Goal: Task Accomplishment & Management: Use online tool/utility

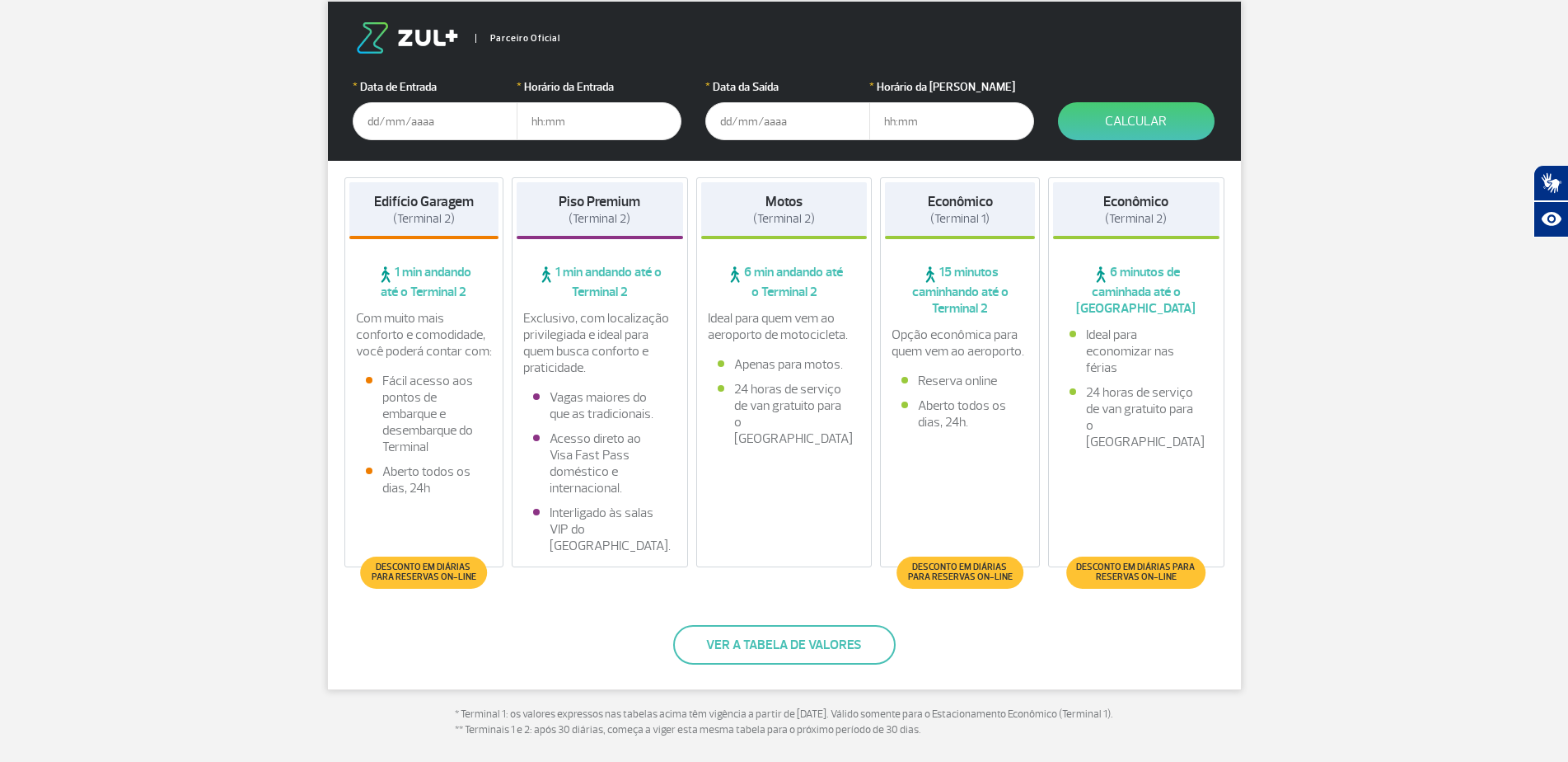
scroll to position [329, 0]
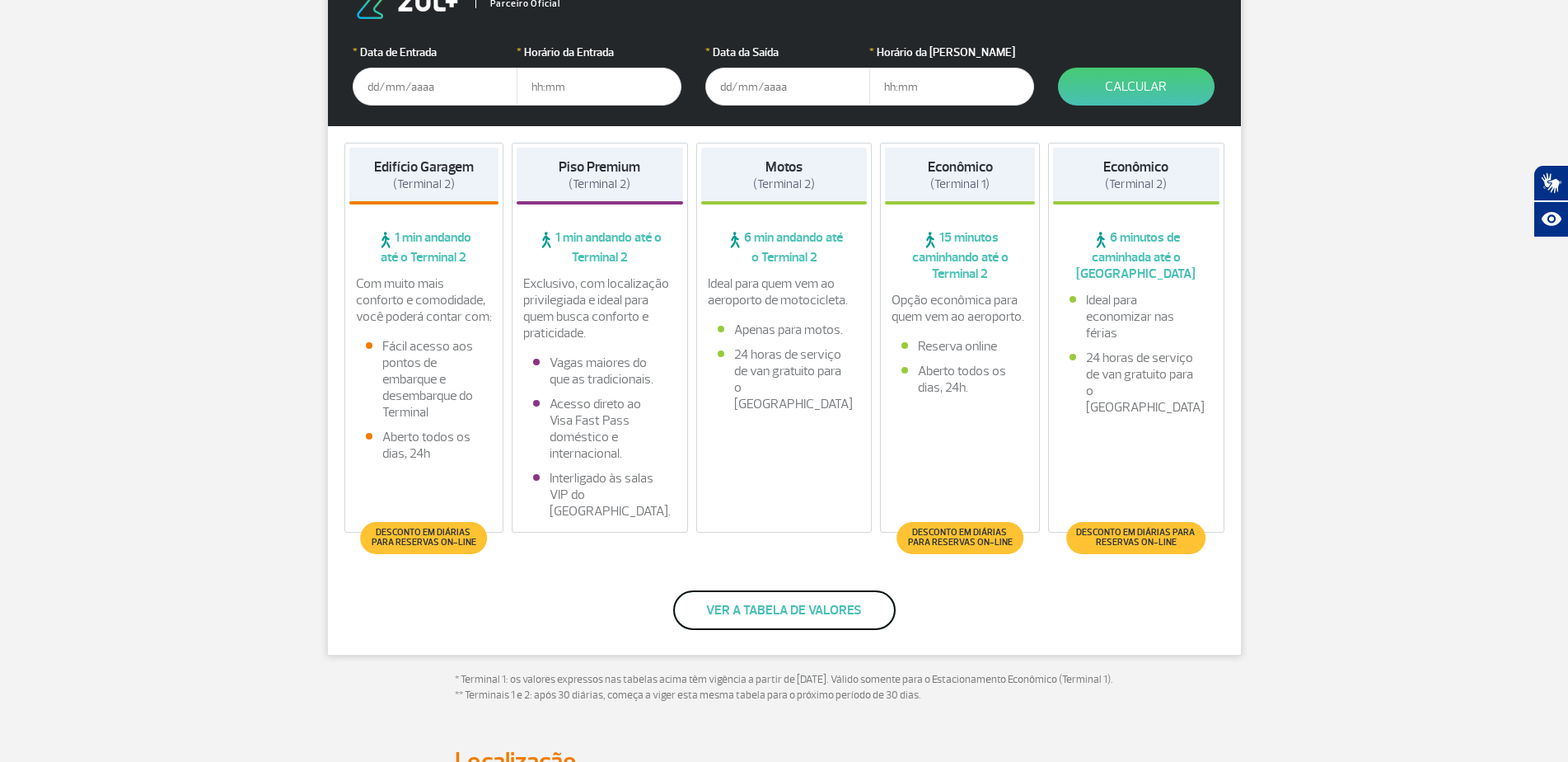
click at [799, 617] on button "Ver a tabela de valores" at bounding box center [784, 610] width 222 height 39
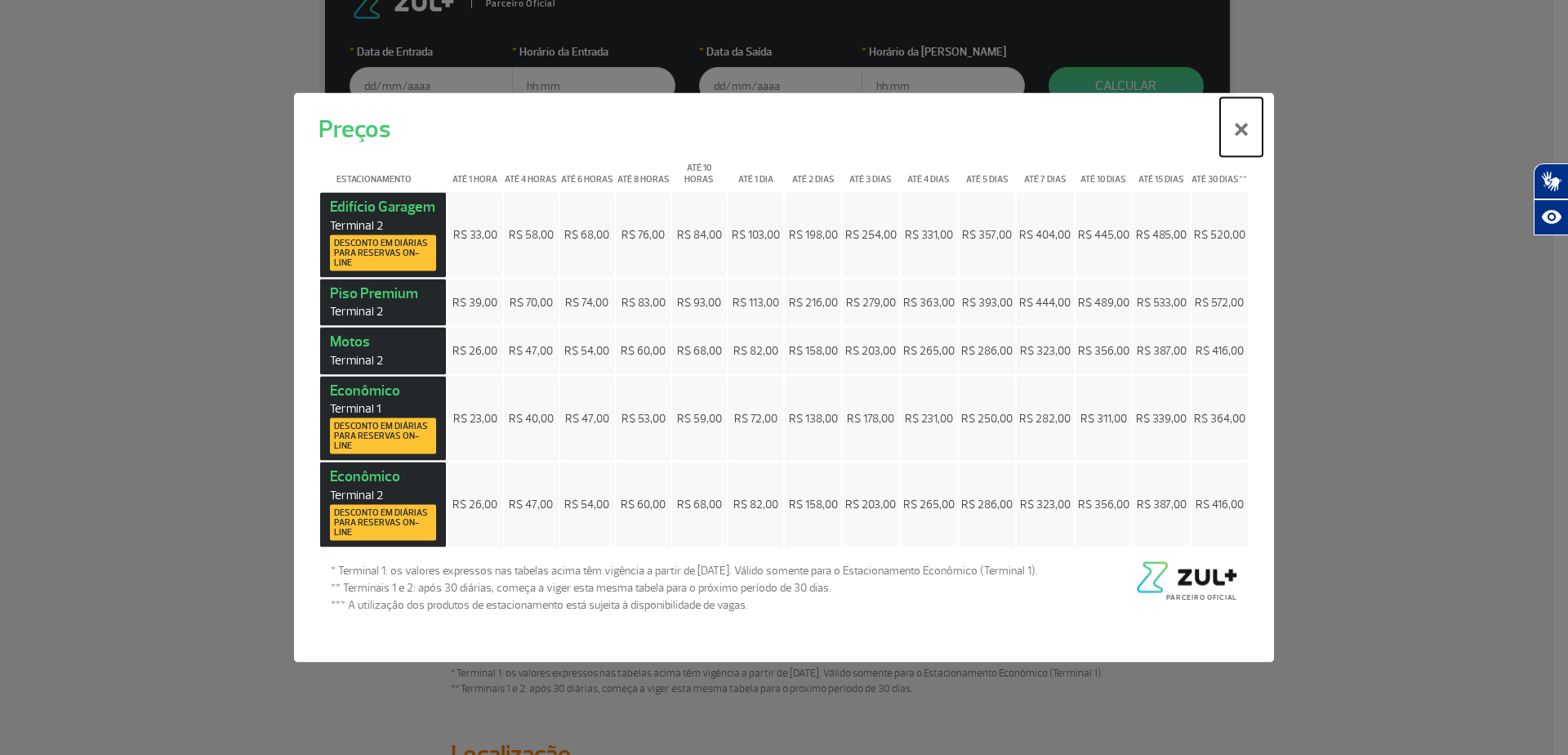
click at [1239, 126] on button "×" at bounding box center [1242, 126] width 43 height 59
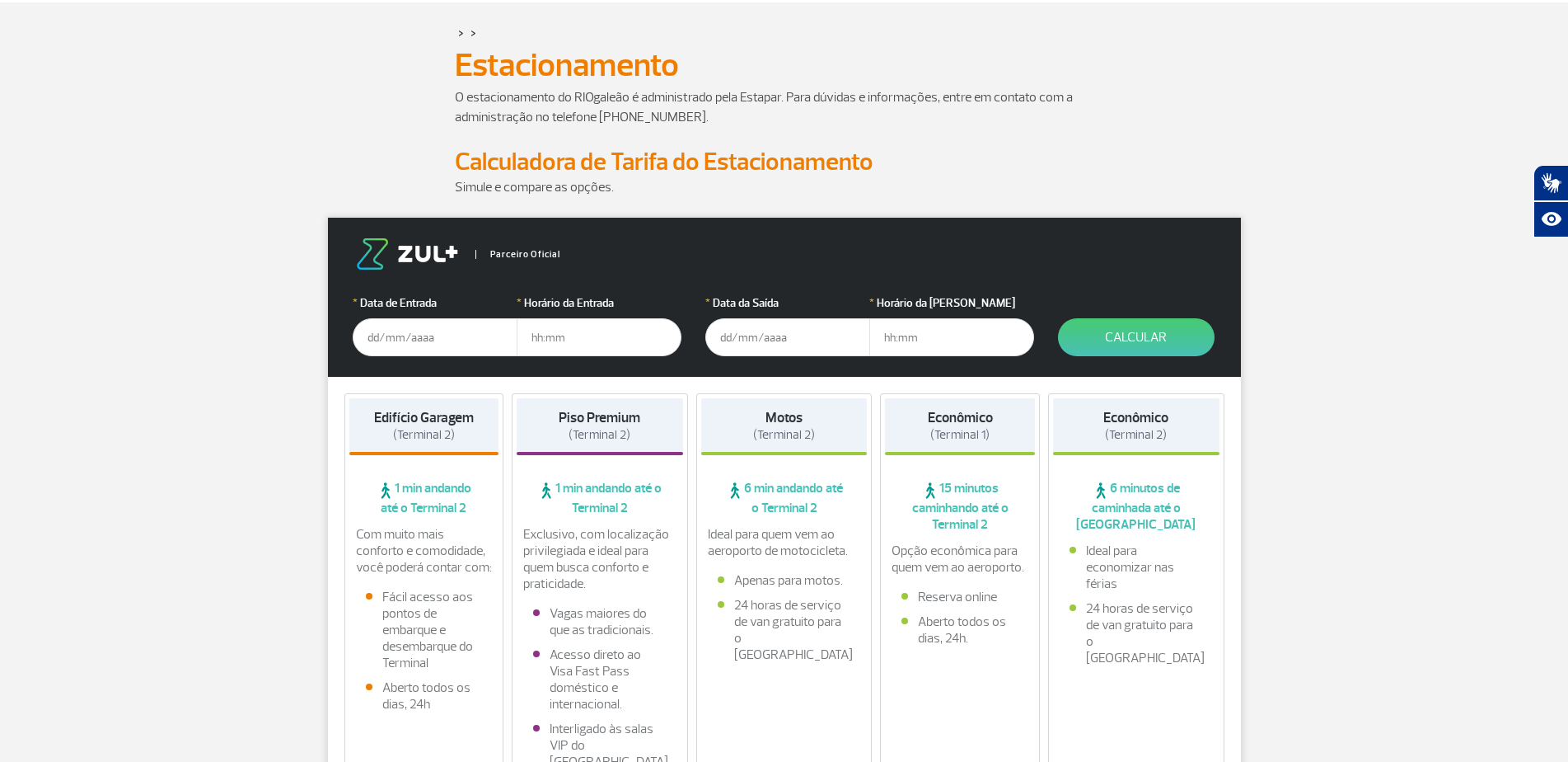
scroll to position [120, 0]
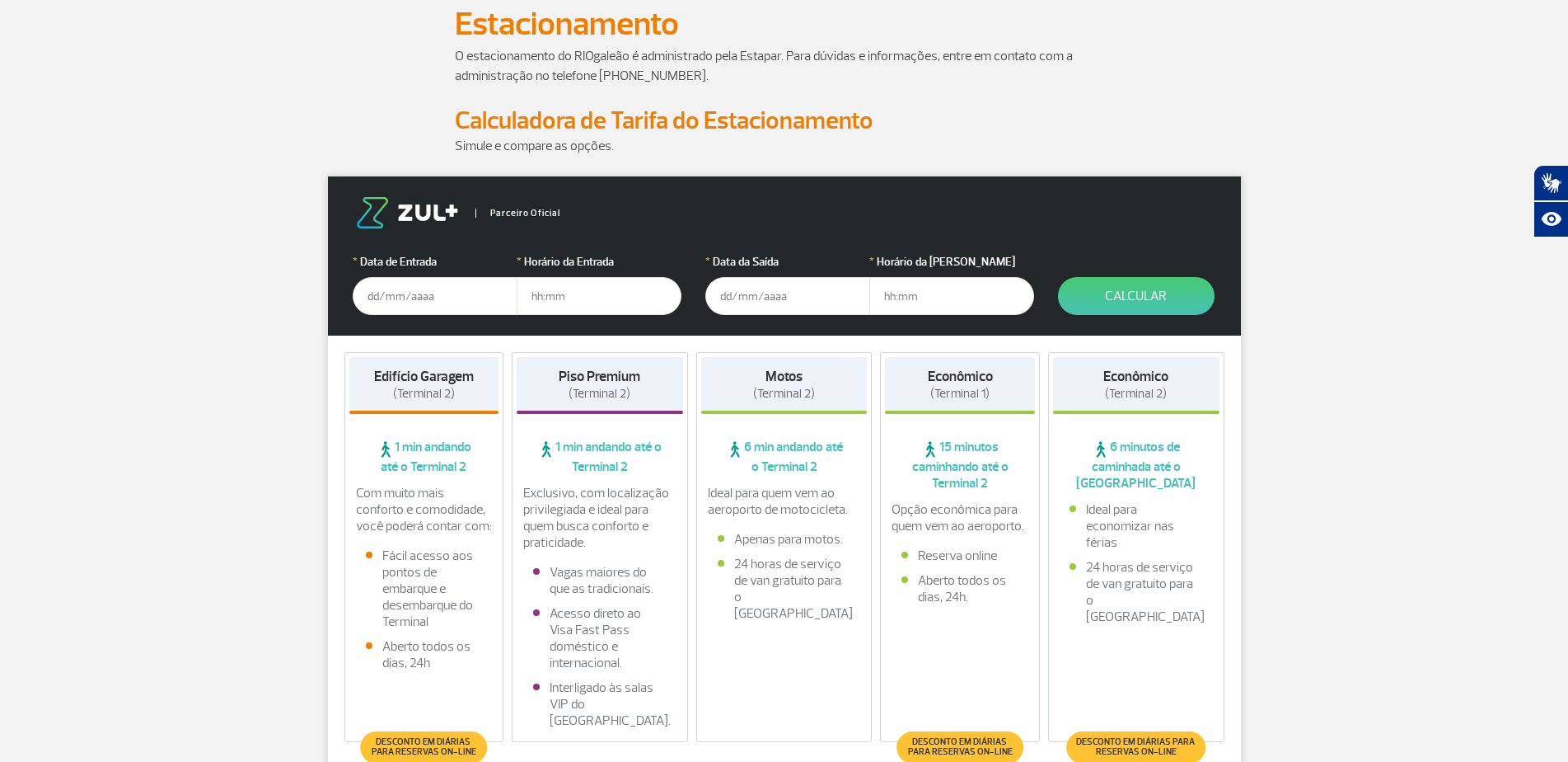
click at [375, 305] on input "text" at bounding box center [435, 296] width 165 height 38
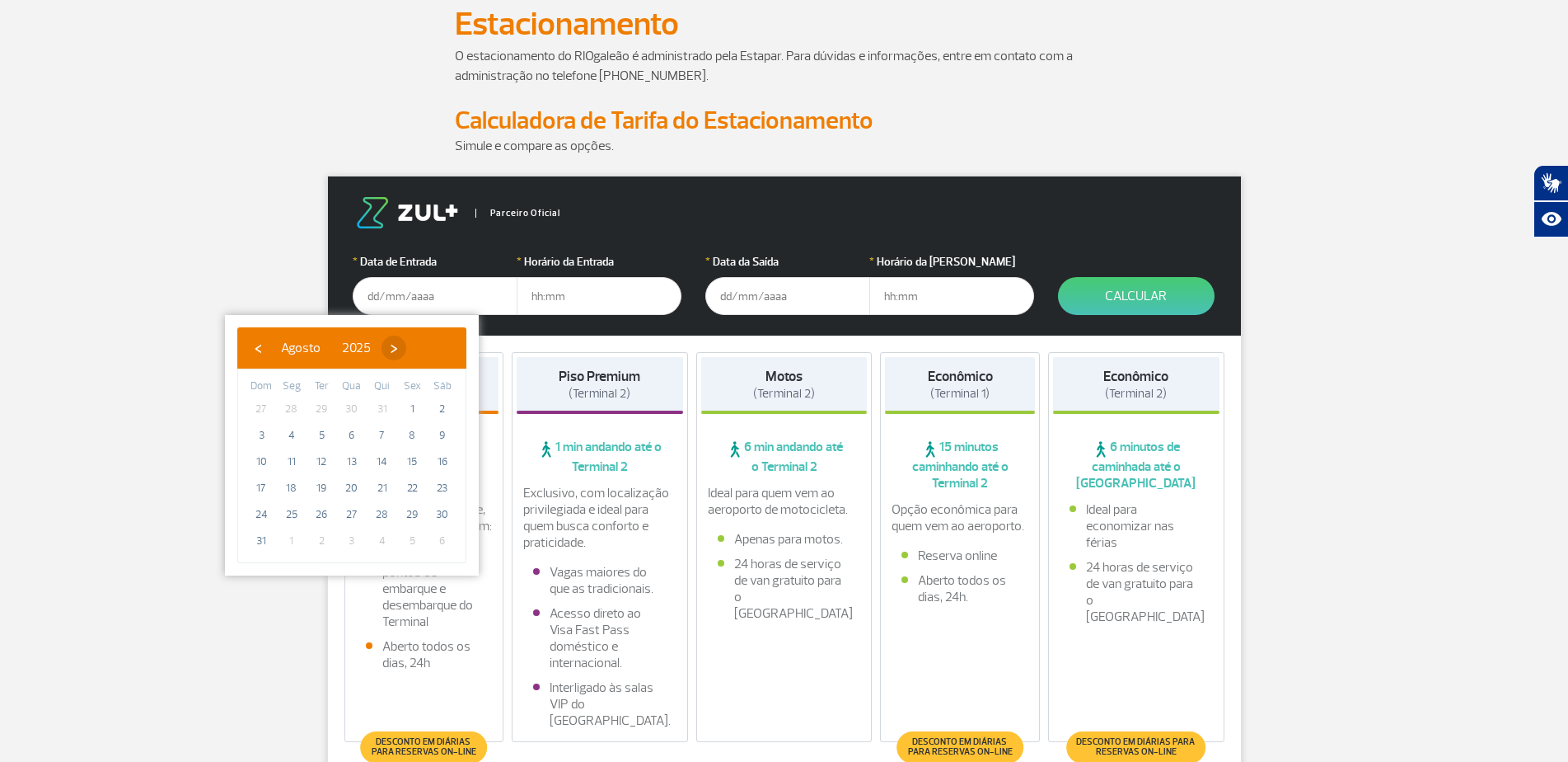
click at [406, 350] on span "›" at bounding box center [394, 347] width 24 height 24
click at [383, 410] on span "4" at bounding box center [382, 409] width 26 height 26
type input "[DATE]"
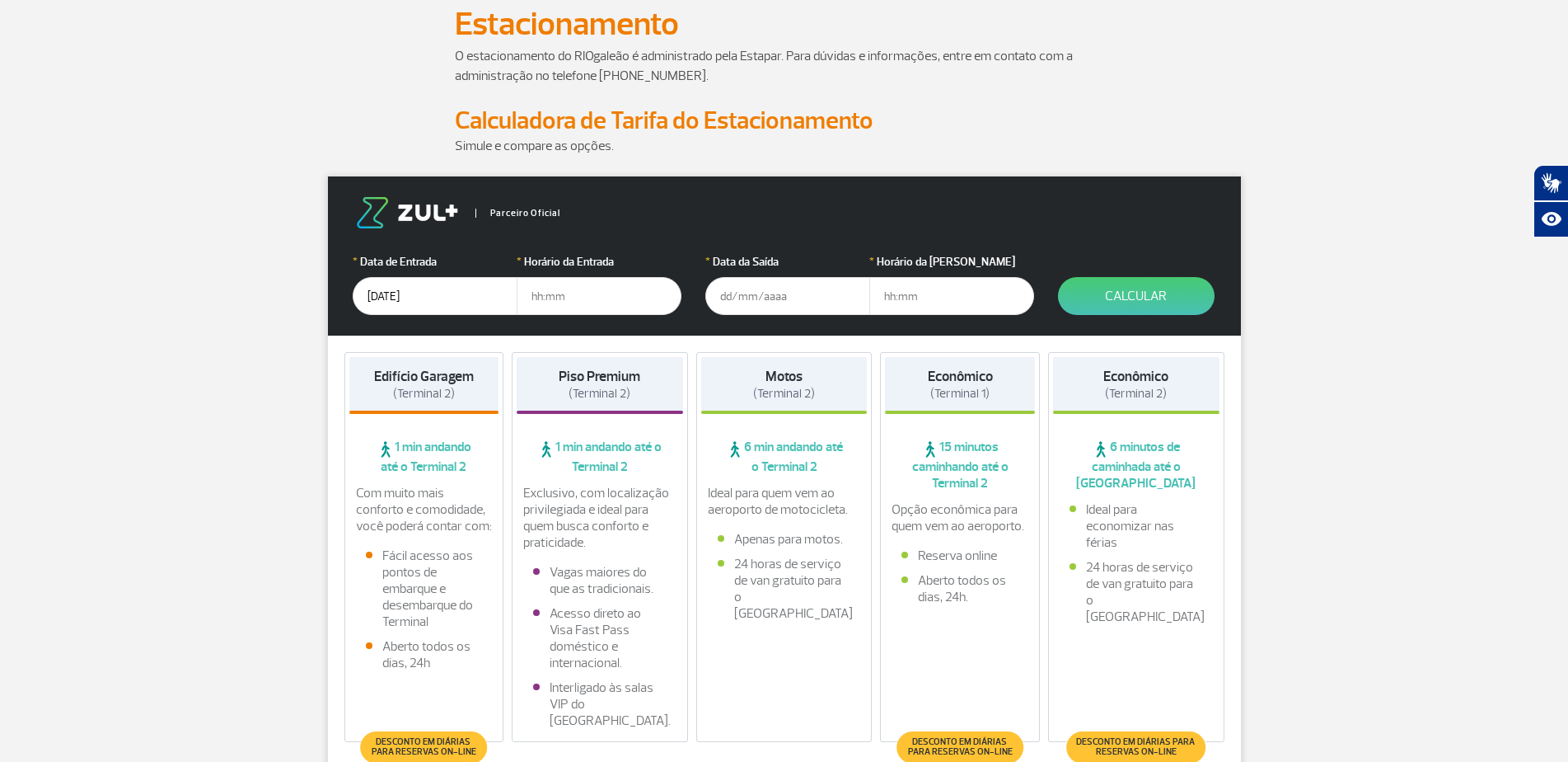
click at [544, 301] on input "text" at bounding box center [600, 296] width 165 height 38
type input "11:00"
click at [754, 288] on input "text" at bounding box center [788, 296] width 165 height 38
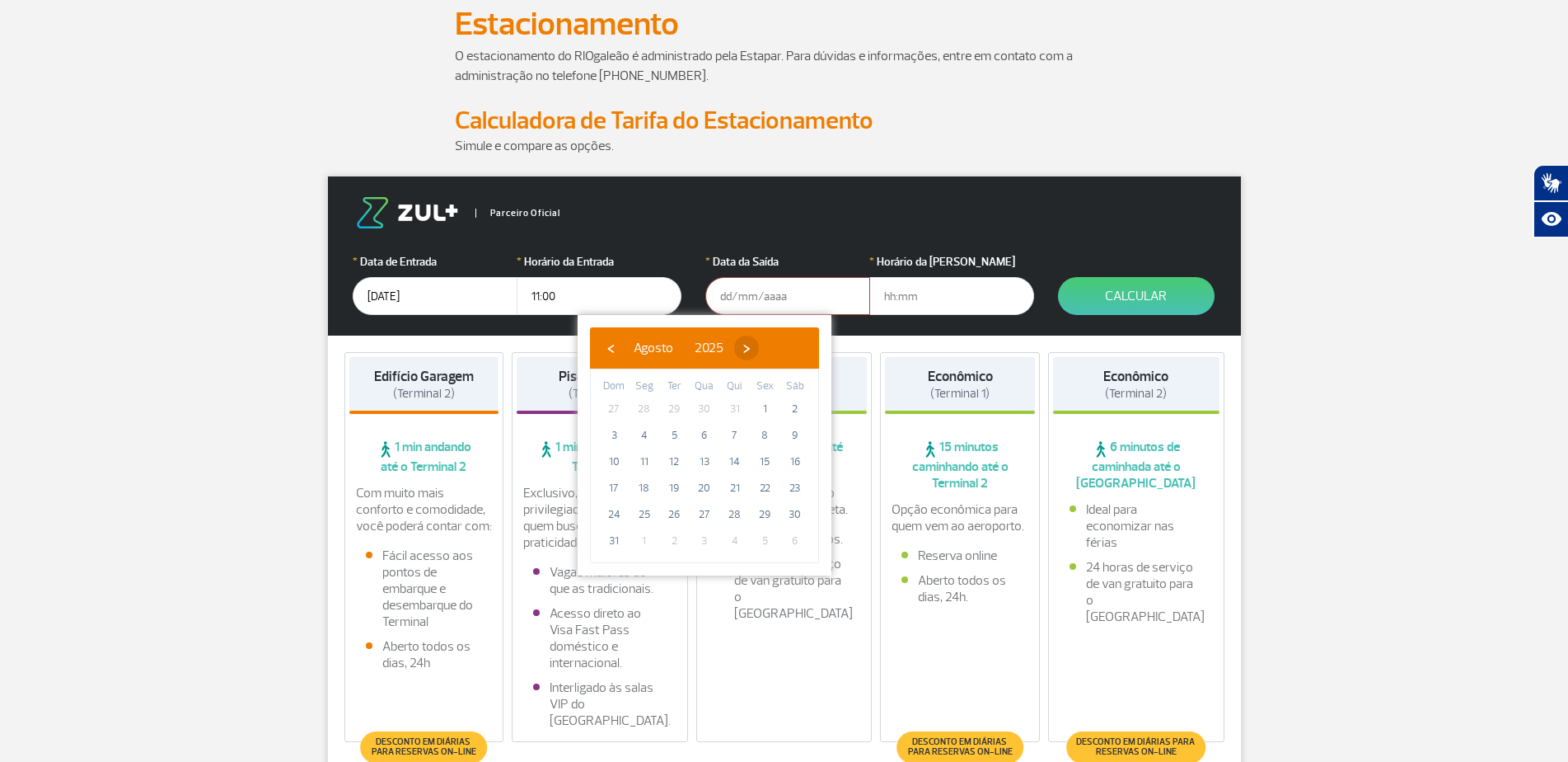
click at [759, 348] on span "›" at bounding box center [747, 347] width 24 height 24
click at [770, 438] on span "12" at bounding box center [765, 435] width 26 height 26
type input "[DATE]"
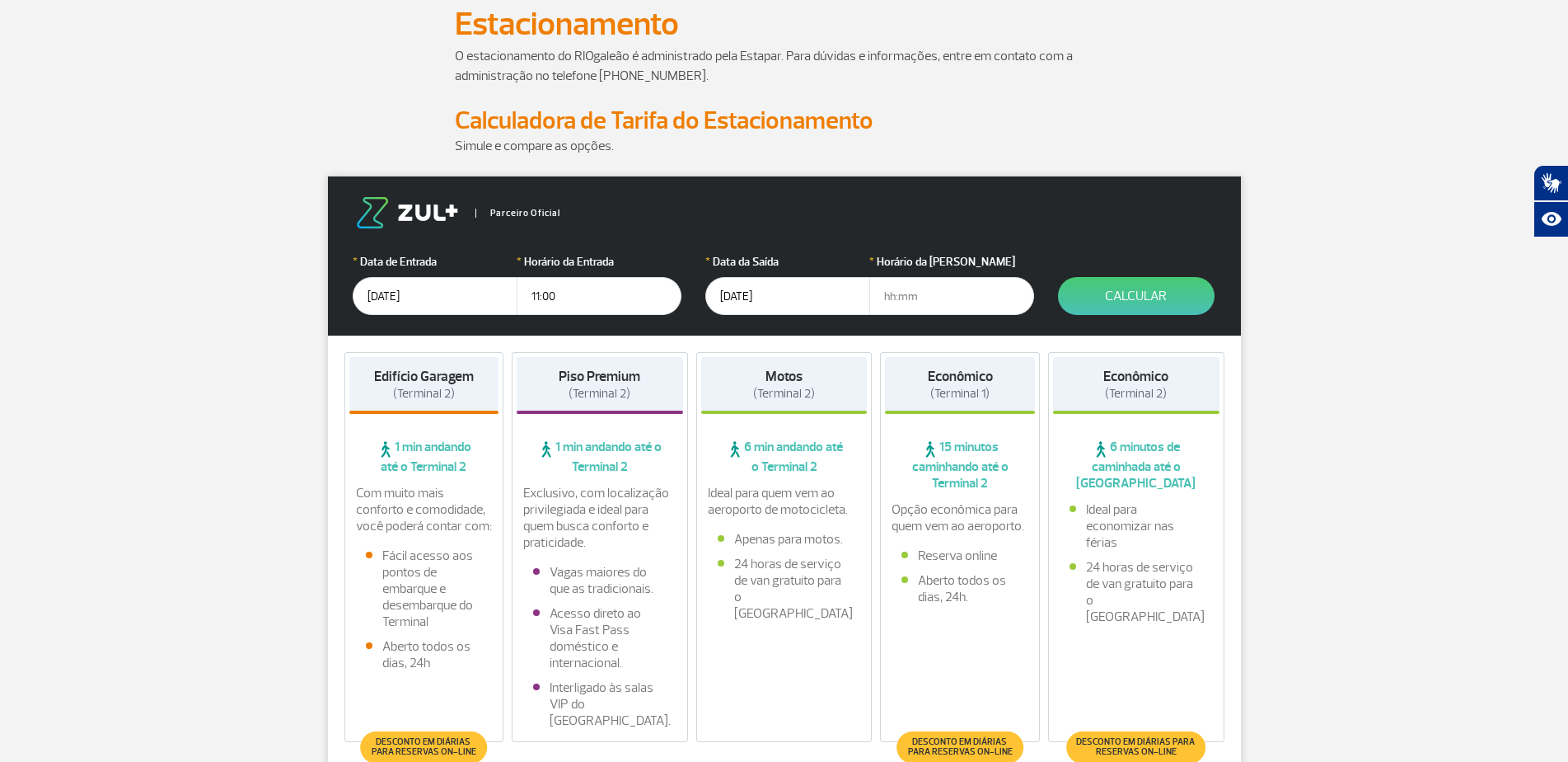
click at [877, 296] on input "text" at bounding box center [952, 296] width 165 height 38
type input "11:00"
click at [1139, 295] on button "Calcular" at bounding box center [1136, 296] width 157 height 38
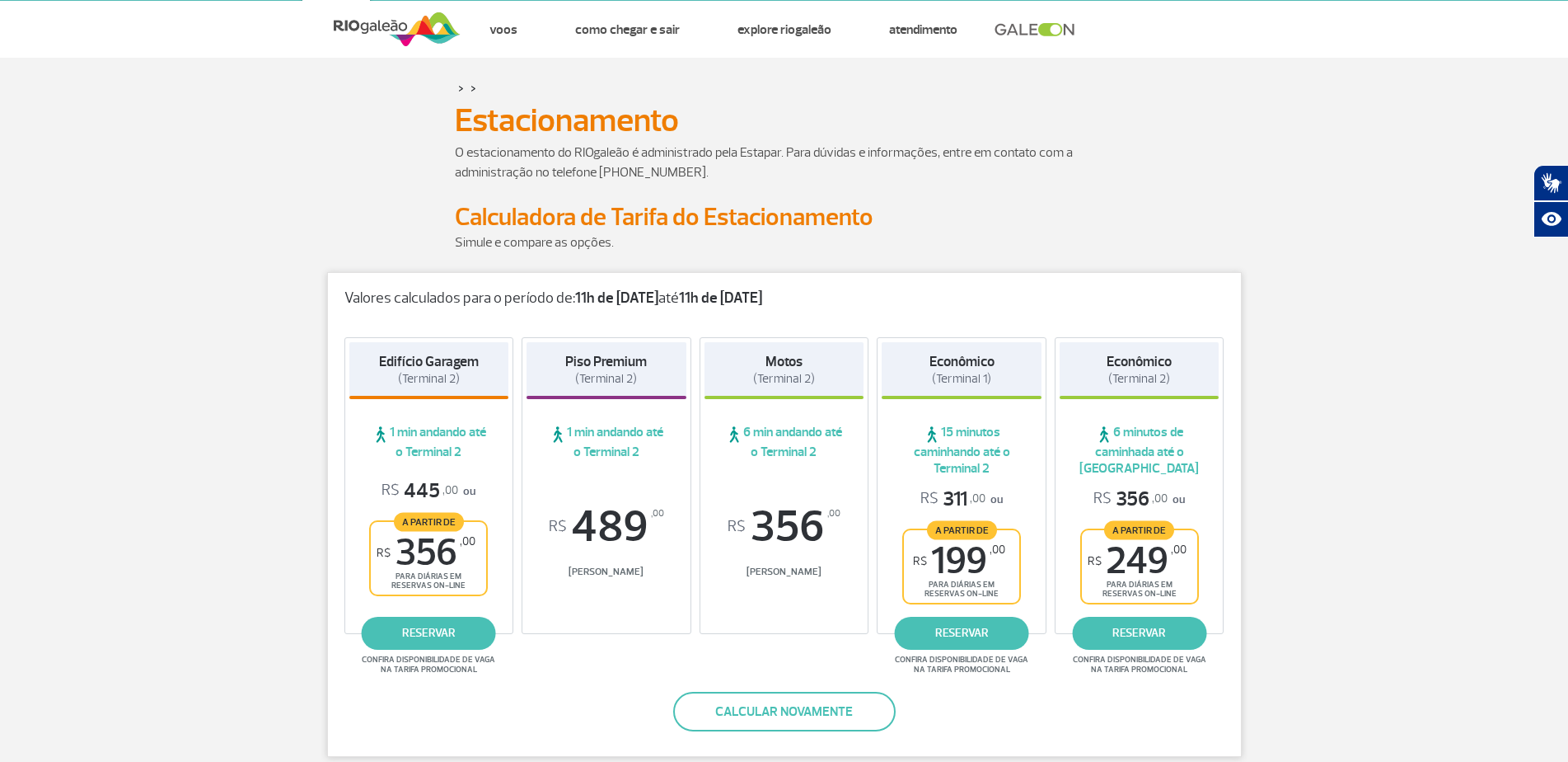
scroll to position [0, 0]
